Goal: Use online tool/utility: Utilize a website feature to perform a specific function

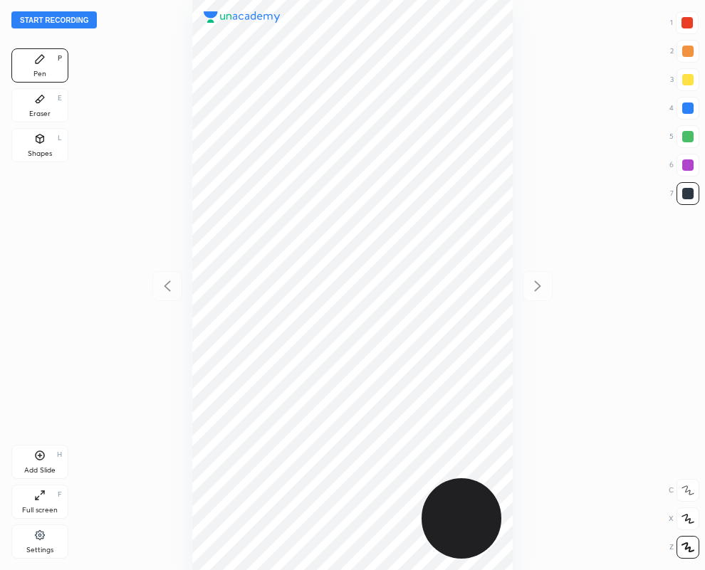
scroll to position [570, 477]
click at [43, 101] on icon at bounding box center [39, 98] width 11 height 11
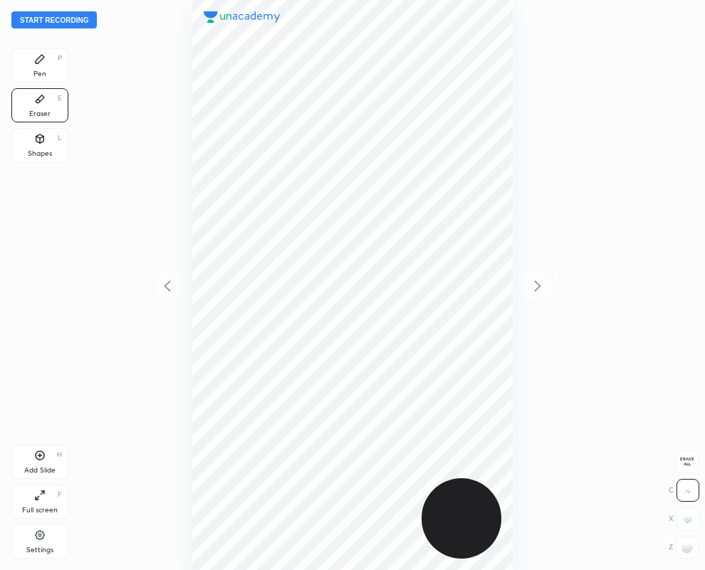
click at [34, 75] on div "Pen" at bounding box center [39, 73] width 13 height 7
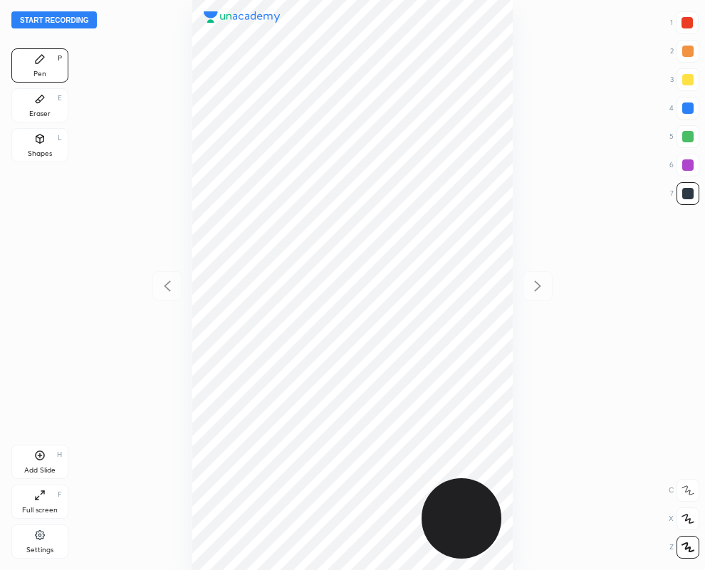
drag, startPoint x: 39, startPoint y: 100, endPoint x: 134, endPoint y: 209, distance: 143.7
click at [41, 104] on icon at bounding box center [39, 98] width 11 height 11
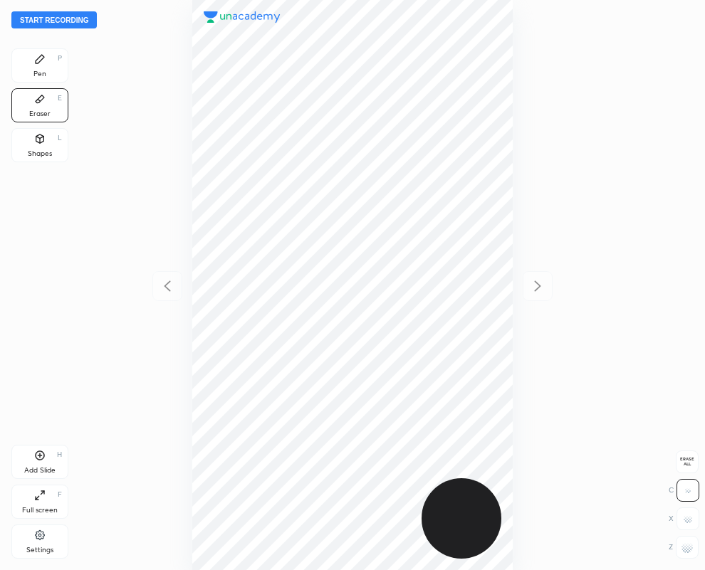
click at [28, 65] on div "Pen P" at bounding box center [39, 65] width 57 height 34
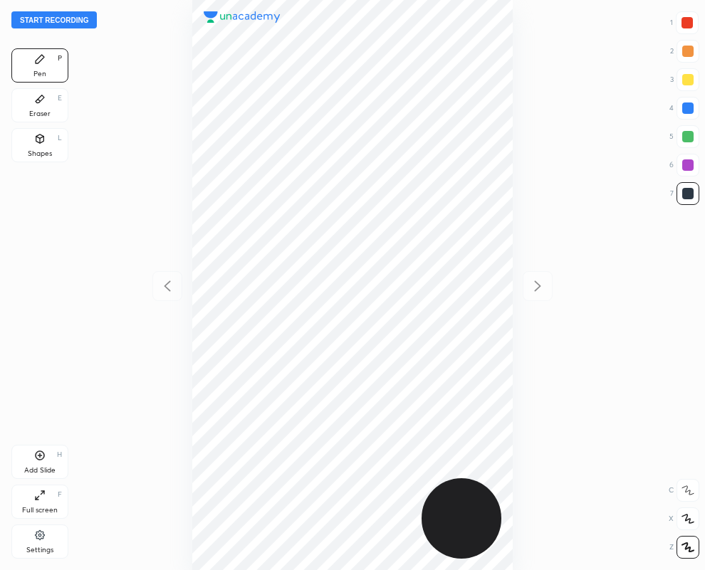
drag, startPoint x: 17, startPoint y: 96, endPoint x: 93, endPoint y: 175, distance: 109.7
click at [16, 95] on div "Eraser E" at bounding box center [39, 105] width 57 height 34
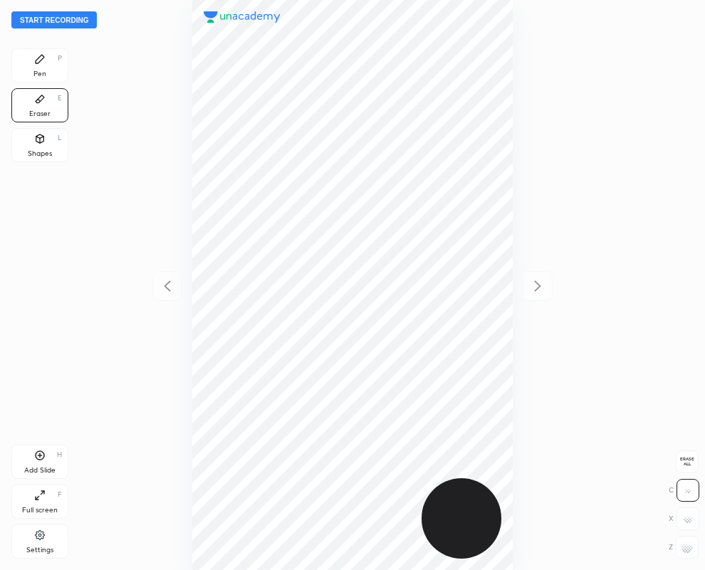
click at [48, 70] on div "Pen P" at bounding box center [39, 65] width 57 height 34
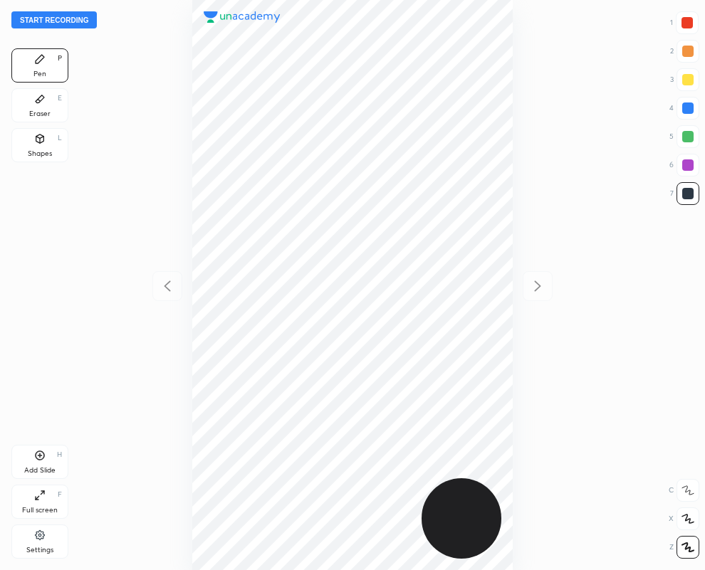
click at [685, 20] on div at bounding box center [686, 22] width 11 height 11
click at [685, 22] on div at bounding box center [686, 22] width 11 height 11
click at [685, 32] on div at bounding box center [686, 22] width 23 height 23
click at [687, 168] on div at bounding box center [687, 164] width 11 height 11
click at [71, 15] on button "Start recording" at bounding box center [53, 19] width 85 height 17
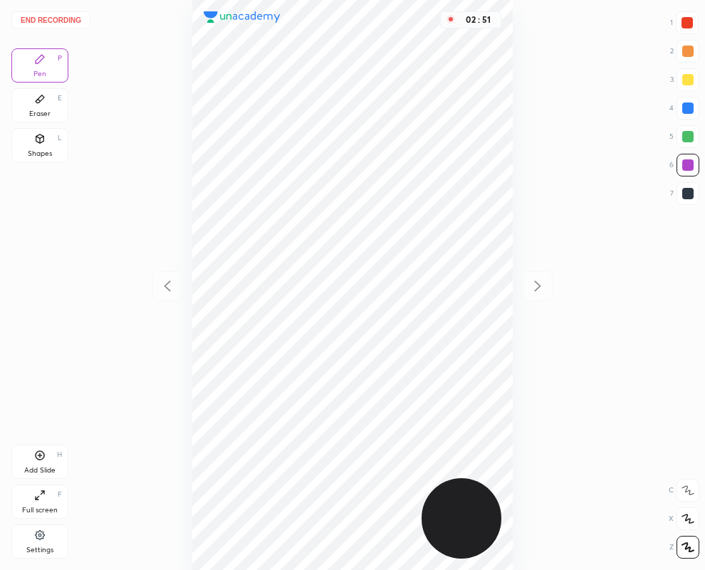
click at [59, 20] on button "End recording" at bounding box center [50, 19] width 79 height 17
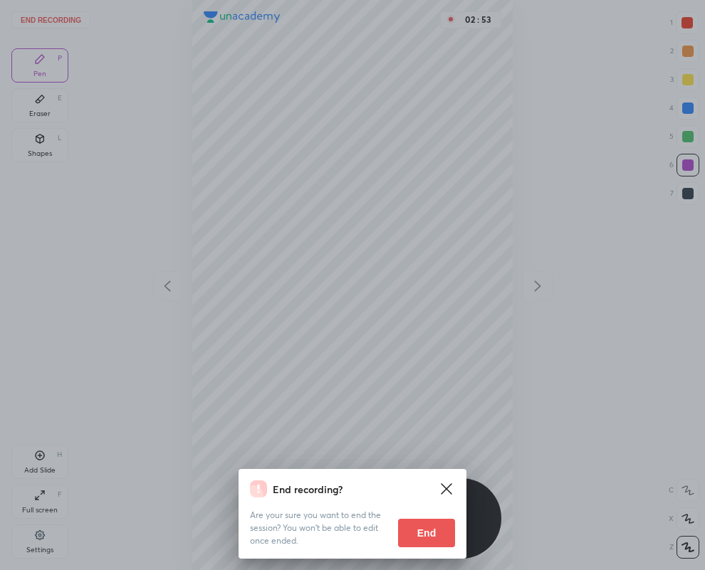
drag, startPoint x: 420, startPoint y: 534, endPoint x: 3, endPoint y: 527, distance: 417.1
click at [420, 531] on button "End" at bounding box center [426, 533] width 57 height 28
